Goal: Task Accomplishment & Management: Manage account settings

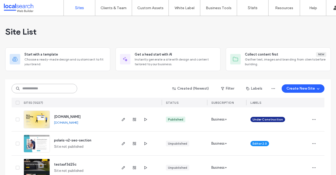
click at [56, 88] on input at bounding box center [45, 88] width 66 height 9
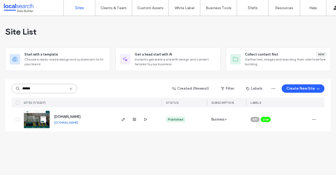
type input "******"
click at [73, 123] on link "www.moreability.com.au" at bounding box center [66, 123] width 24 height 4
click at [38, 118] on img at bounding box center [37, 129] width 26 height 36
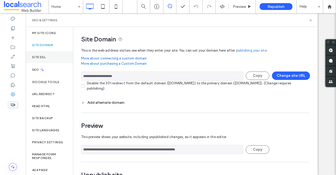
click at [51, 57] on div "Site SSL" at bounding box center [49, 57] width 47 height 12
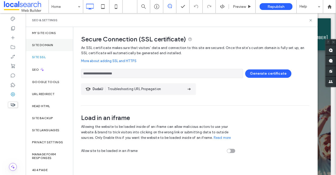
click at [52, 45] on label "Site Domain" at bounding box center [42, 45] width 21 height 4
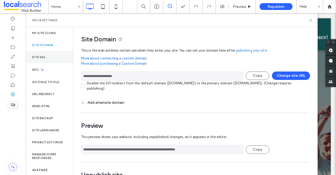
click at [48, 57] on div "Site SSL" at bounding box center [49, 57] width 47 height 12
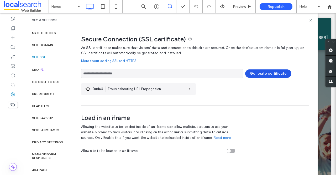
click at [262, 74] on button "Generate certificate" at bounding box center [268, 74] width 46 height 8
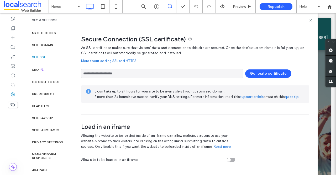
click at [130, 61] on link "More about adding SSL and HTTPS" at bounding box center [195, 61] width 228 height 11
click at [312, 19] on icon at bounding box center [311, 20] width 4 height 4
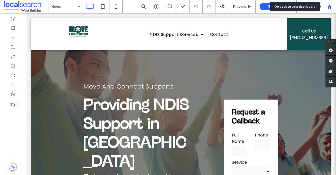
click at [329, 6] on use at bounding box center [330, 6] width 4 height 4
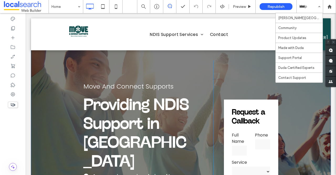
drag, startPoint x: 322, startPoint y: 73, endPoint x: 297, endPoint y: 60, distance: 28.9
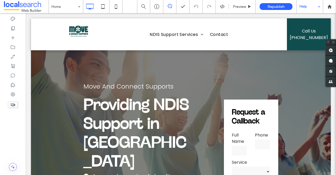
click at [316, 9] on div "Help" at bounding box center [310, 6] width 26 height 13
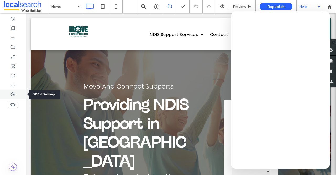
click at [14, 94] on icon at bounding box center [12, 94] width 5 height 5
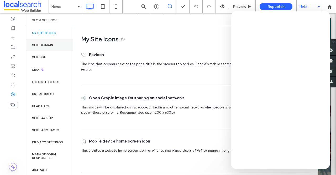
click at [53, 48] on div "Site Domain" at bounding box center [49, 45] width 47 height 12
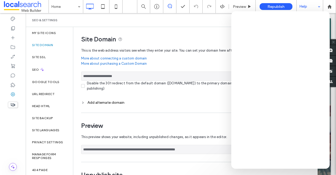
click at [83, 102] on icon at bounding box center [83, 103] width 4 height 4
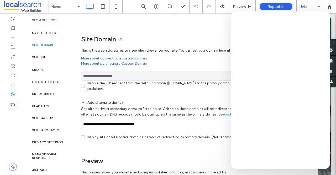
click at [83, 103] on use at bounding box center [83, 102] width 2 height 1
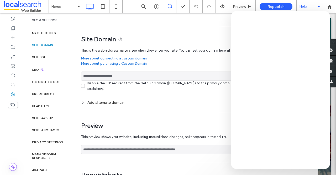
click at [176, 21] on div "SEO & Settings" at bounding box center [172, 20] width 280 height 4
click at [330, 6] on use at bounding box center [330, 6] width 4 height 4
